Goal: Task Accomplishment & Management: Manage account settings

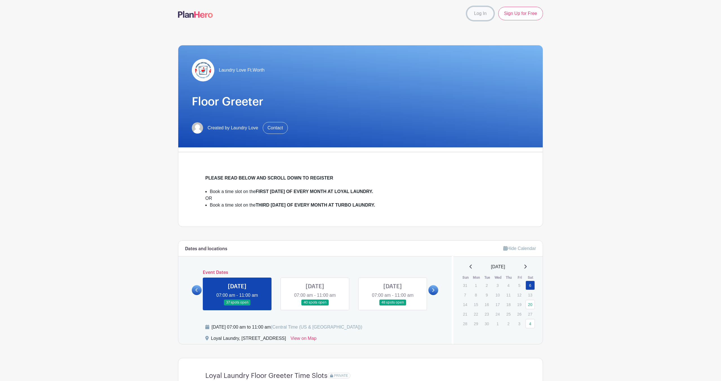
click at [476, 14] on link "Log In" at bounding box center [480, 14] width 26 height 14
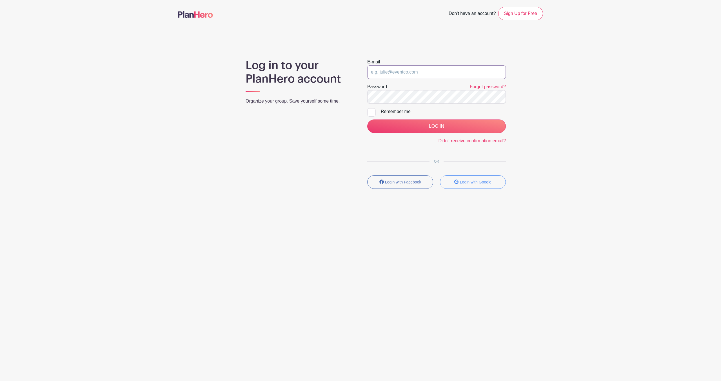
click at [410, 68] on input "email" at bounding box center [436, 72] width 139 height 14
drag, startPoint x: 459, startPoint y: 185, endPoint x: 478, endPoint y: 230, distance: 48.9
click at [459, 185] on button "Login with Google" at bounding box center [473, 182] width 66 height 14
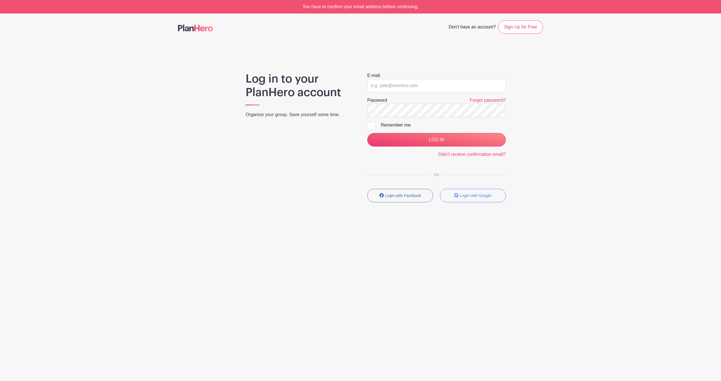
click at [363, 9] on div "You have to confirm your email address before continuing." at bounding box center [360, 7] width 721 height 14
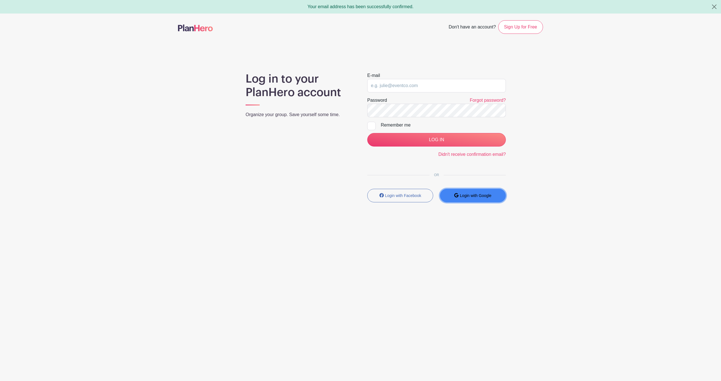
click at [470, 192] on button "Login with Google" at bounding box center [473, 196] width 66 height 14
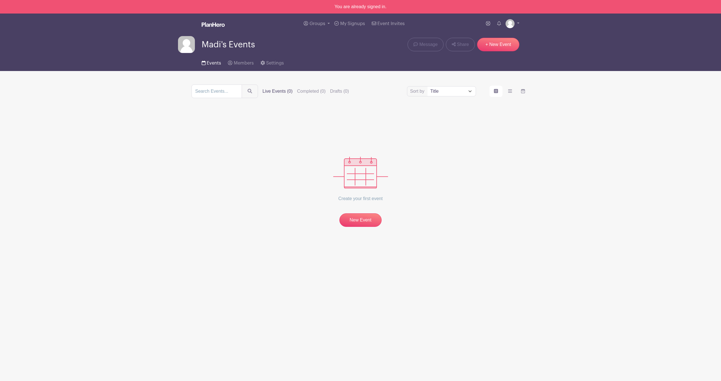
click at [202, 64] on icon at bounding box center [204, 63] width 4 height 5
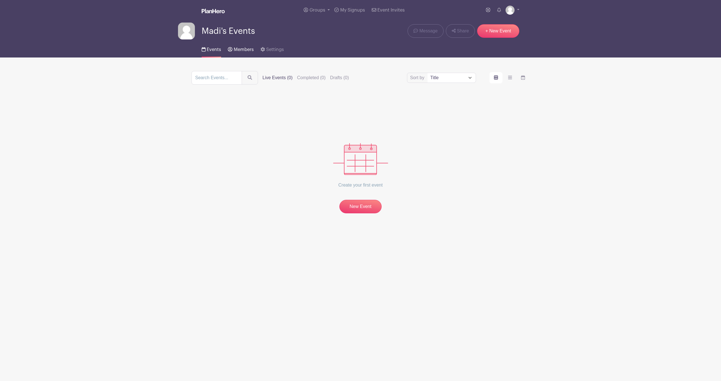
click at [239, 47] on link "Members" at bounding box center [241, 48] width 26 height 18
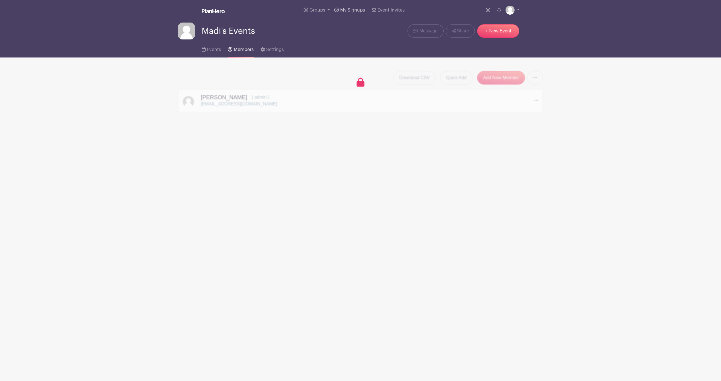
click at [350, 10] on span "My Signups" at bounding box center [352, 10] width 25 height 5
